Goal: Leave review/rating

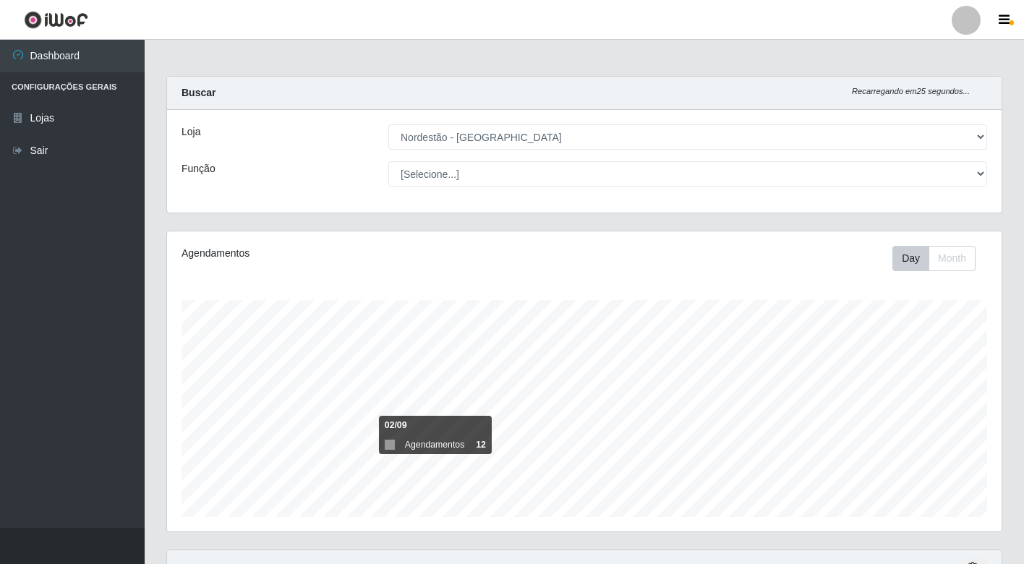
select select "454"
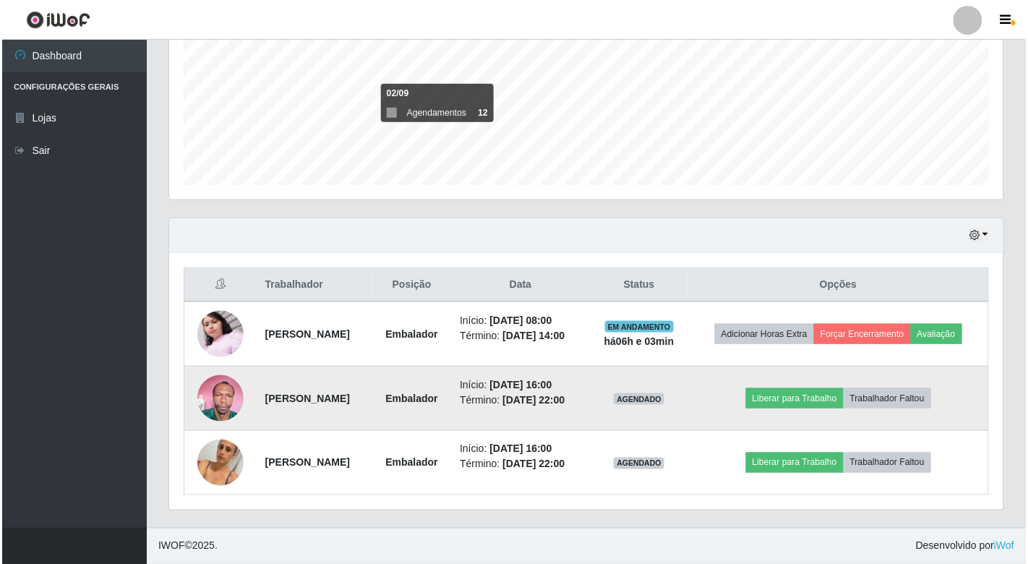
scroll to position [299, 834]
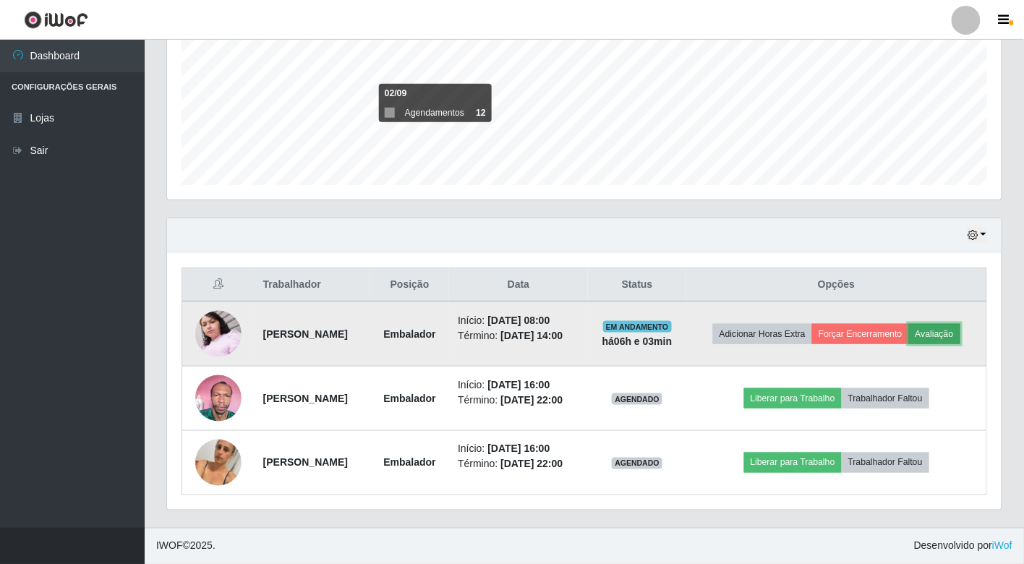
click at [909, 324] on button "Avaliação" at bounding box center [934, 334] width 51 height 20
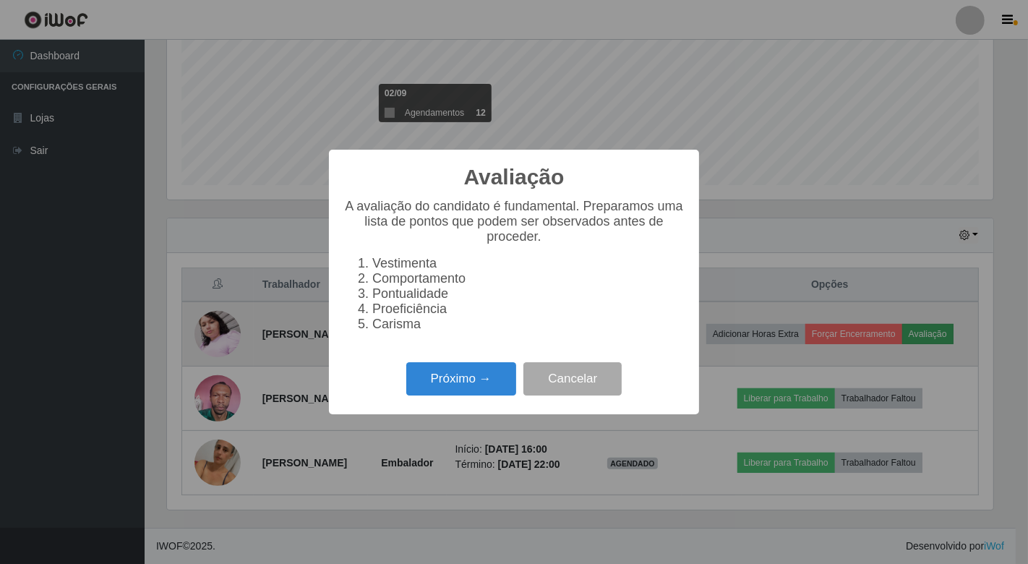
scroll to position [299, 826]
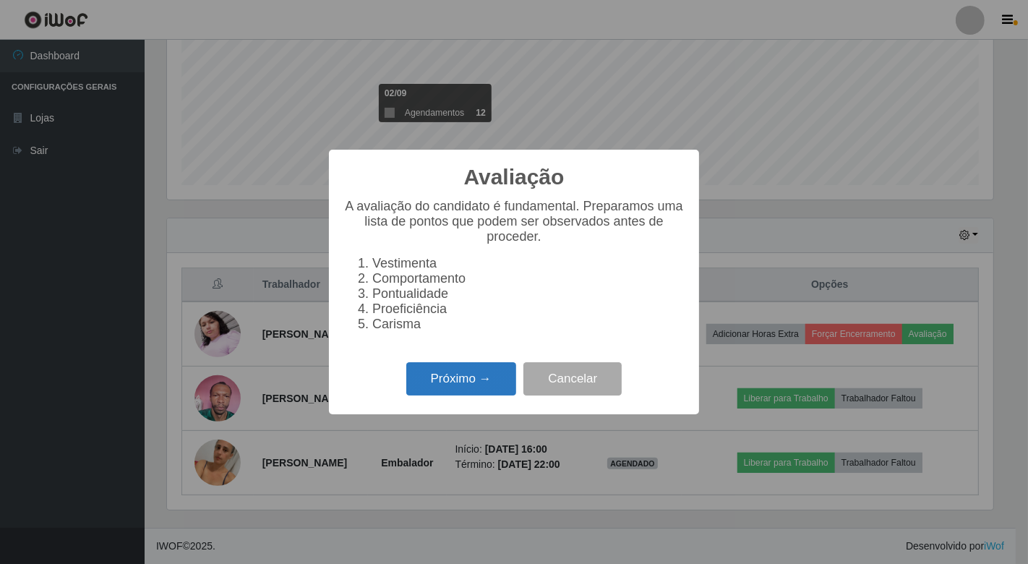
click at [457, 388] on button "Próximo →" at bounding box center [461, 379] width 110 height 34
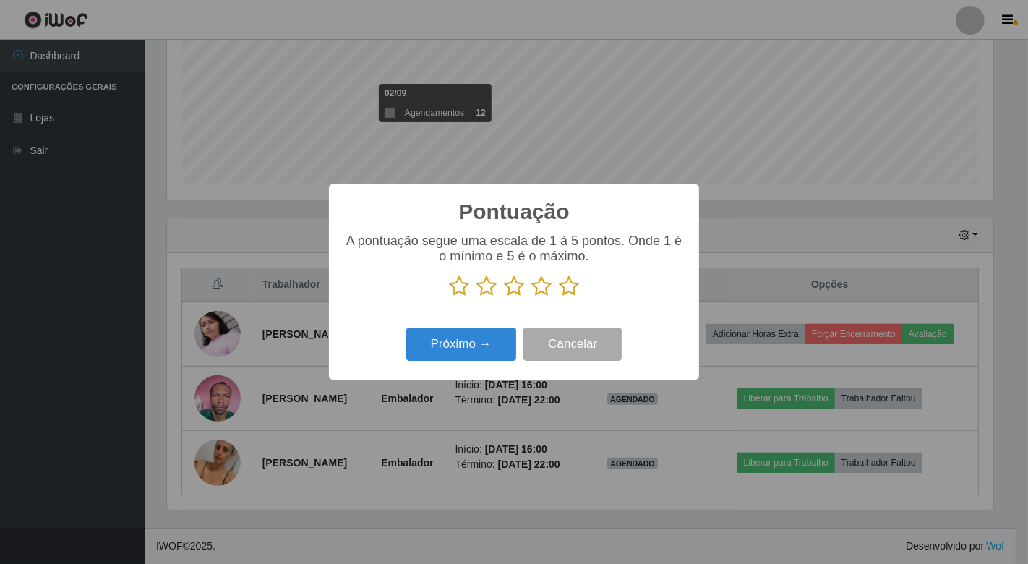
scroll to position [722668, 722141]
click at [567, 285] on icon at bounding box center [569, 286] width 20 height 22
click at [559, 297] on input "radio" at bounding box center [559, 297] width 0 height 0
click at [474, 348] on button "Próximo →" at bounding box center [461, 345] width 110 height 34
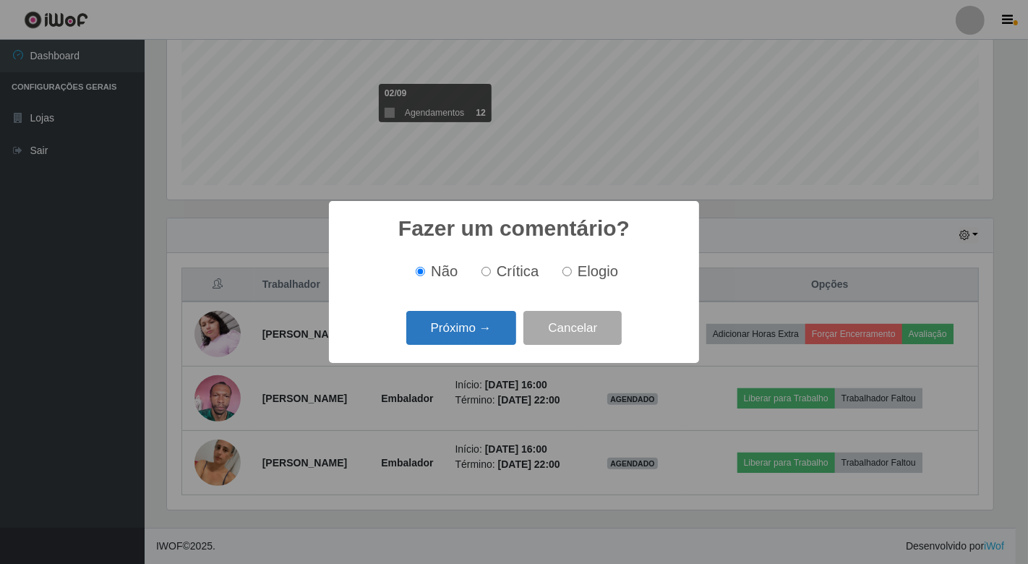
click at [475, 335] on button "Próximo →" at bounding box center [461, 328] width 110 height 34
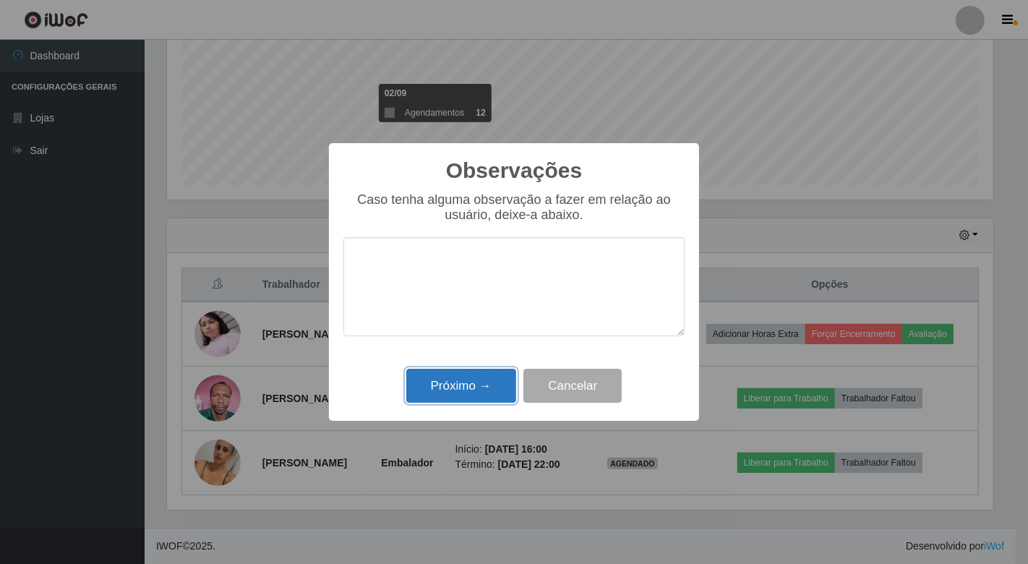
click at [474, 391] on button "Próximo →" at bounding box center [461, 386] width 110 height 34
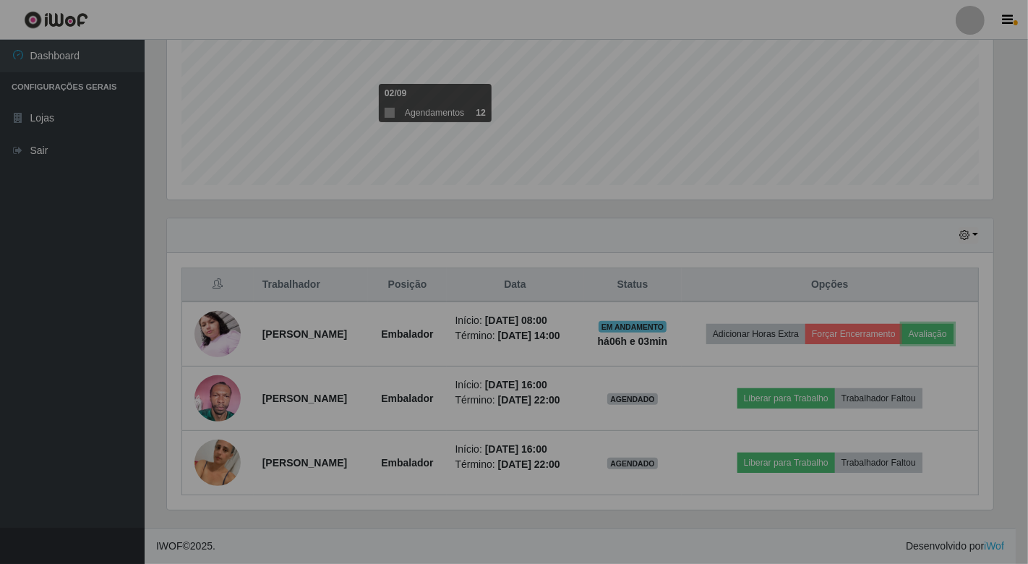
scroll to position [299, 834]
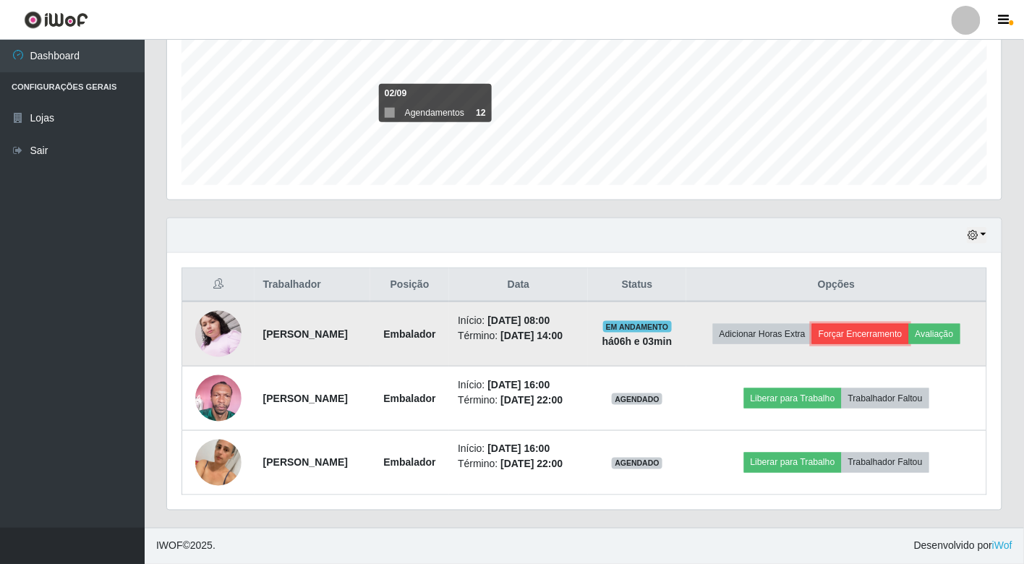
click at [909, 324] on button "Forçar Encerramento" at bounding box center [860, 334] width 97 height 20
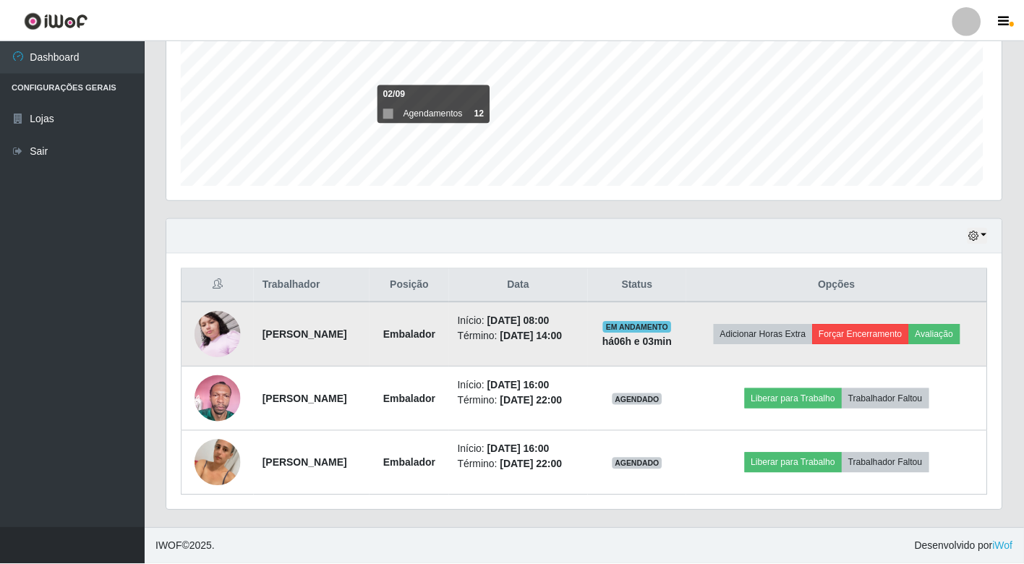
scroll to position [299, 826]
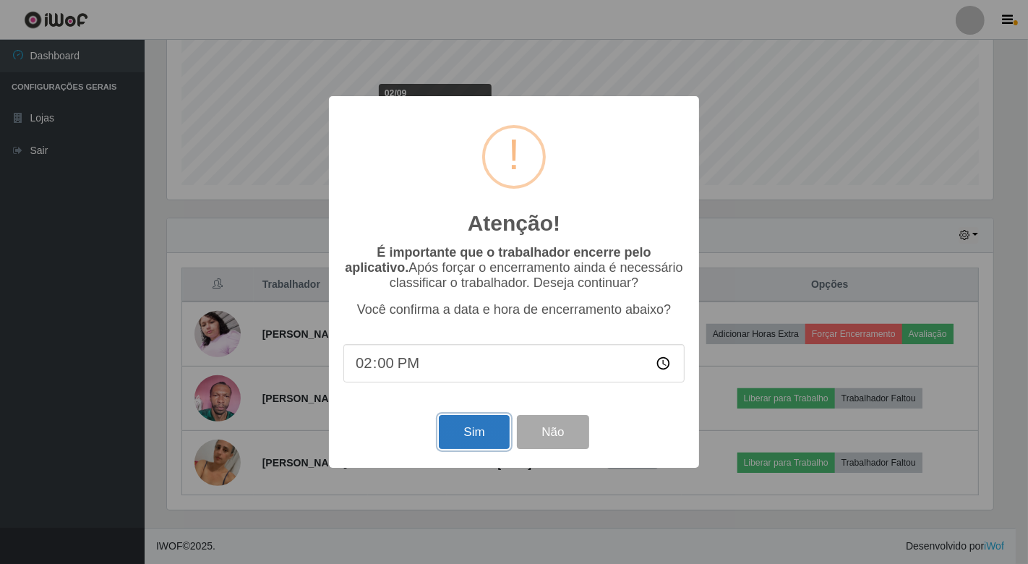
click at [455, 435] on button "Sim" at bounding box center [474, 432] width 70 height 34
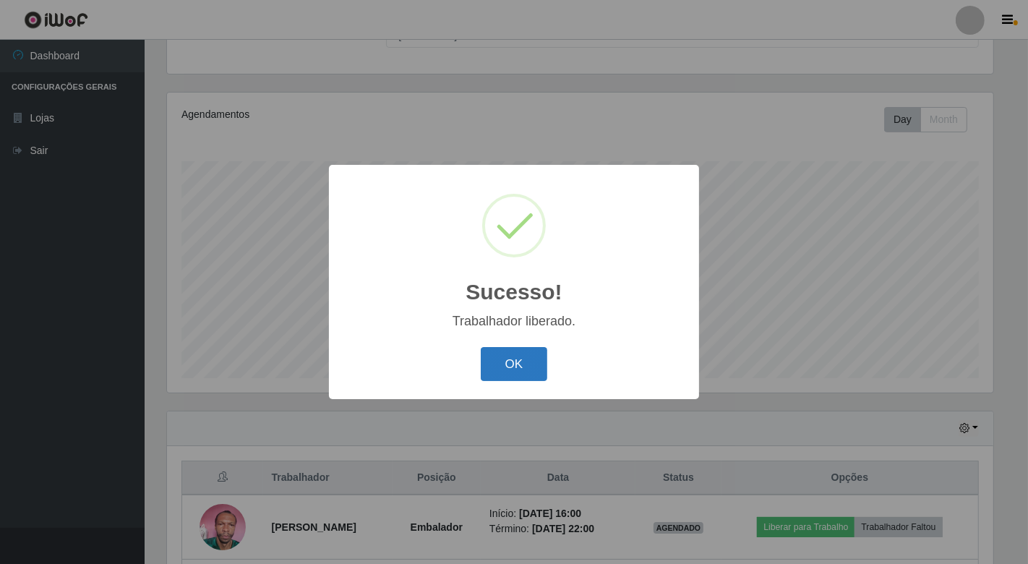
click at [523, 355] on button "OK" at bounding box center [514, 364] width 67 height 34
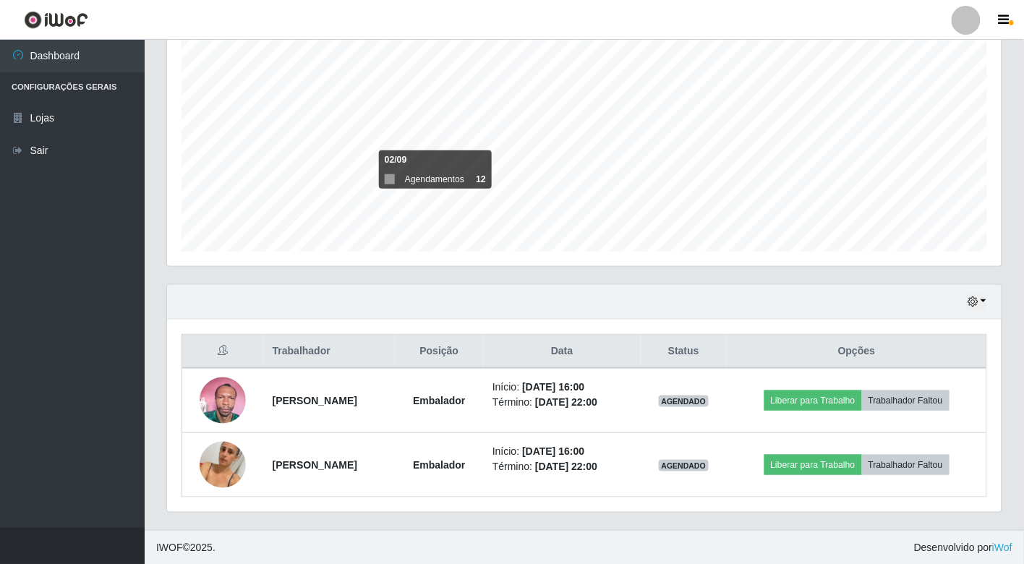
scroll to position [268, 0]
